Goal: Information Seeking & Learning: Learn about a topic

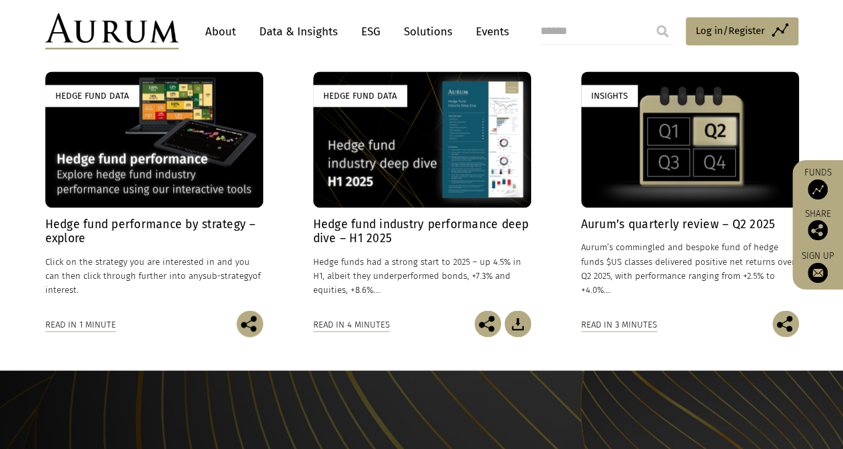
scroll to position [1000, 0]
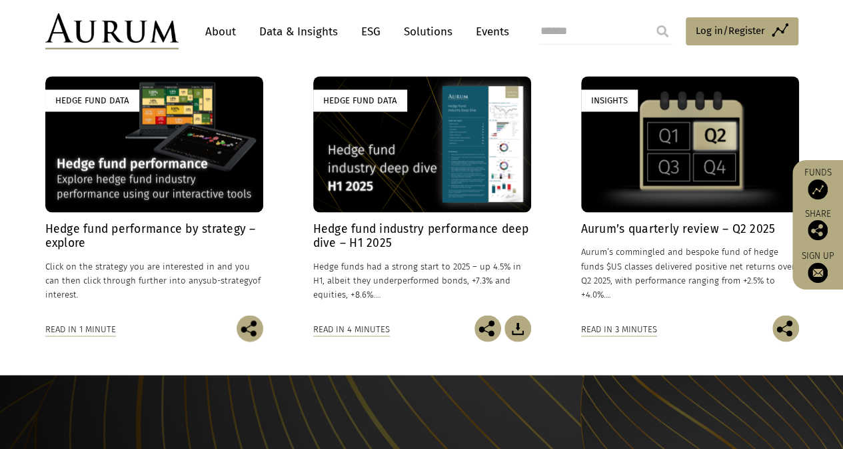
click at [201, 229] on h4 "Hedge fund performance by strategy – explore" at bounding box center [154, 236] width 218 height 28
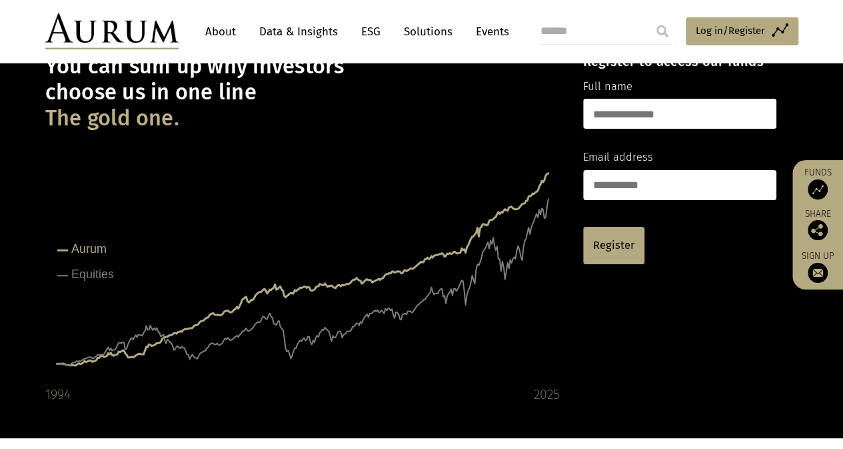
scroll to position [84, 0]
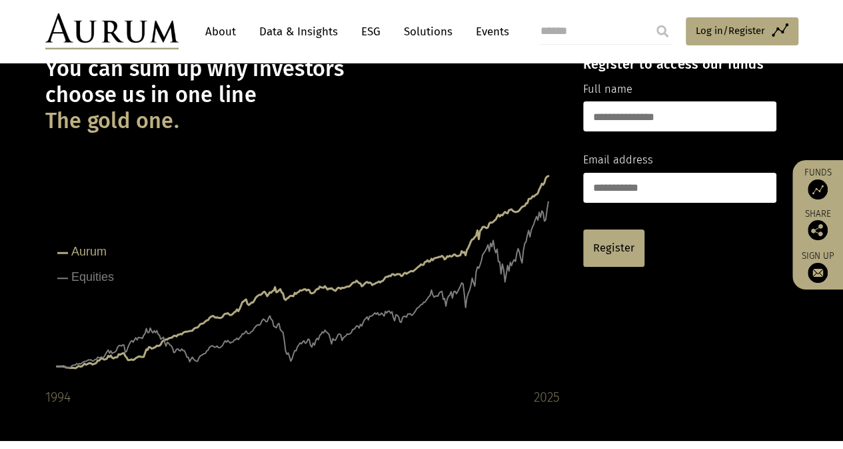
click at [309, 30] on link "Data & Insights" at bounding box center [299, 31] width 92 height 25
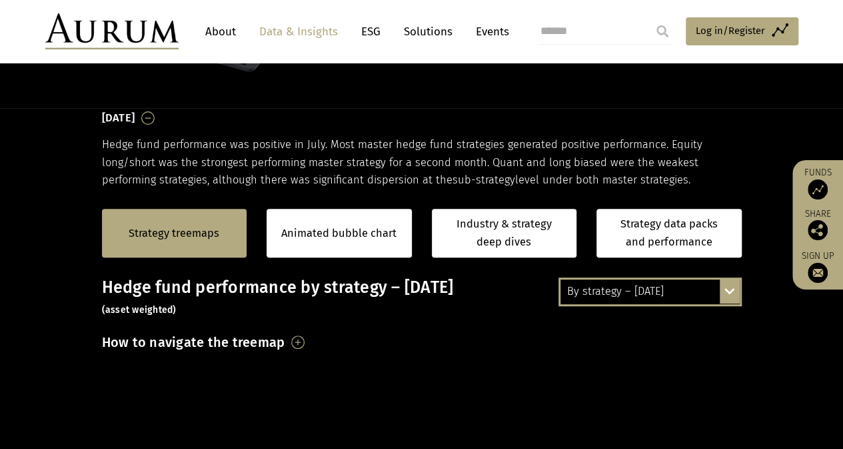
scroll to position [133, 0]
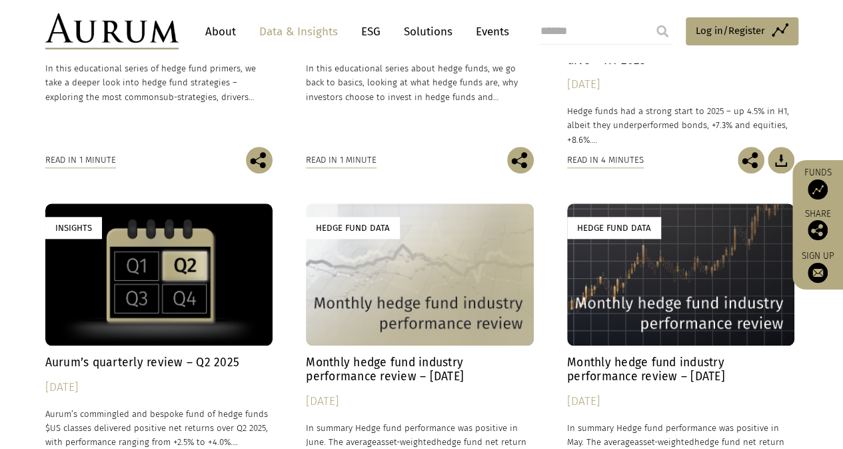
scroll to position [533, 0]
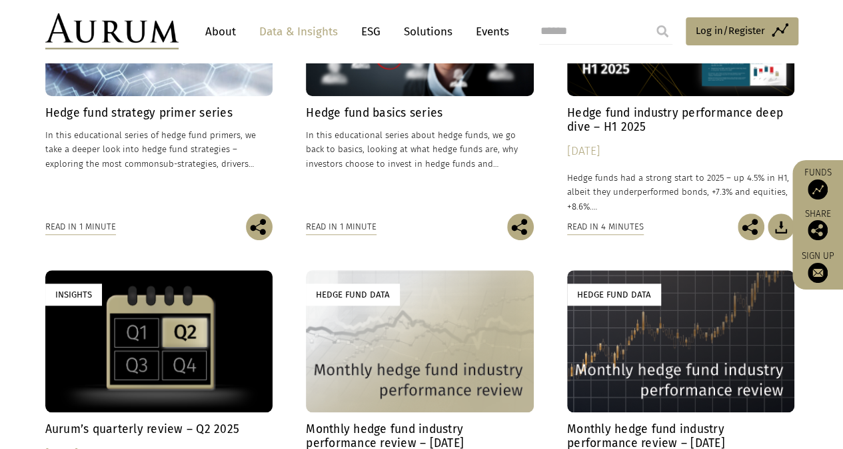
click at [597, 118] on h4 "Hedge fund industry performance deep dive – H1 2025" at bounding box center [681, 120] width 228 height 28
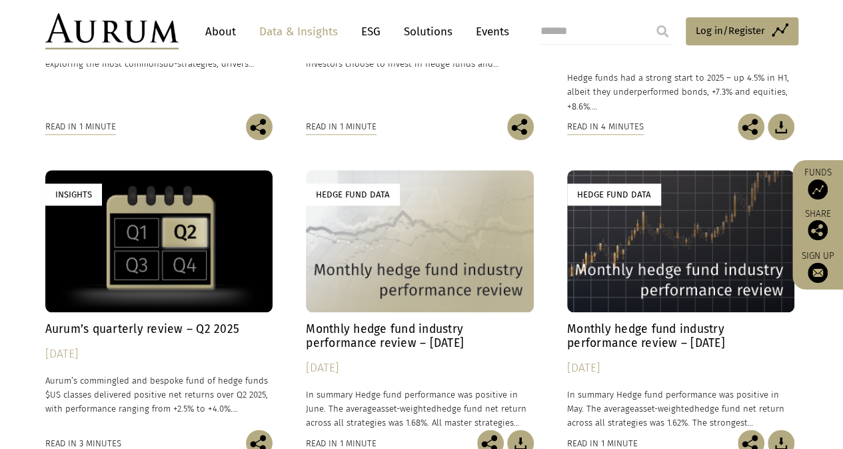
scroll to position [666, 0]
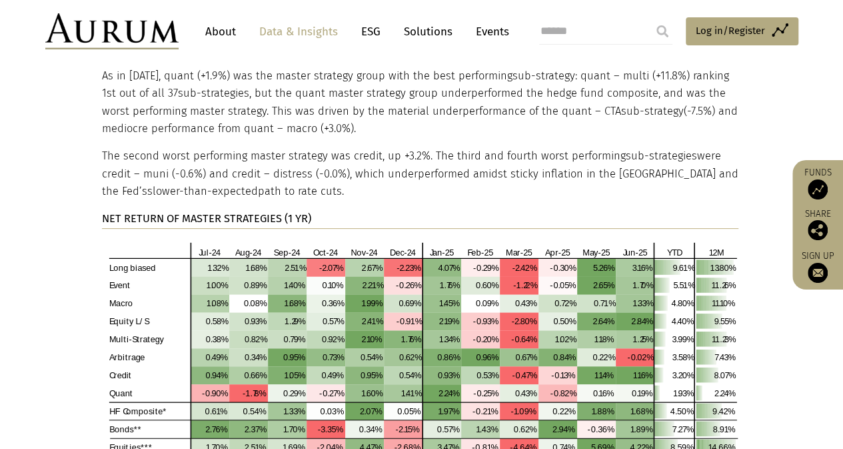
scroll to position [2666, 0]
